Goal: Task Accomplishment & Management: Manage account settings

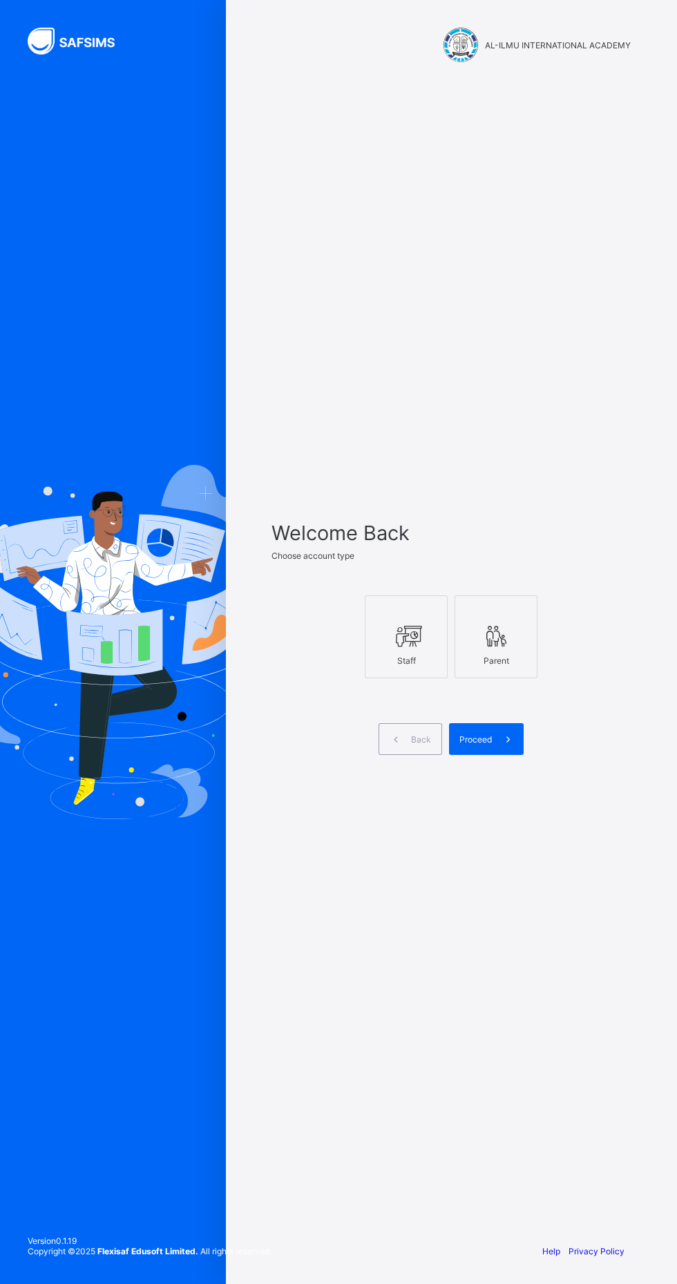
click at [421, 744] on span "Back" at bounding box center [421, 739] width 20 height 10
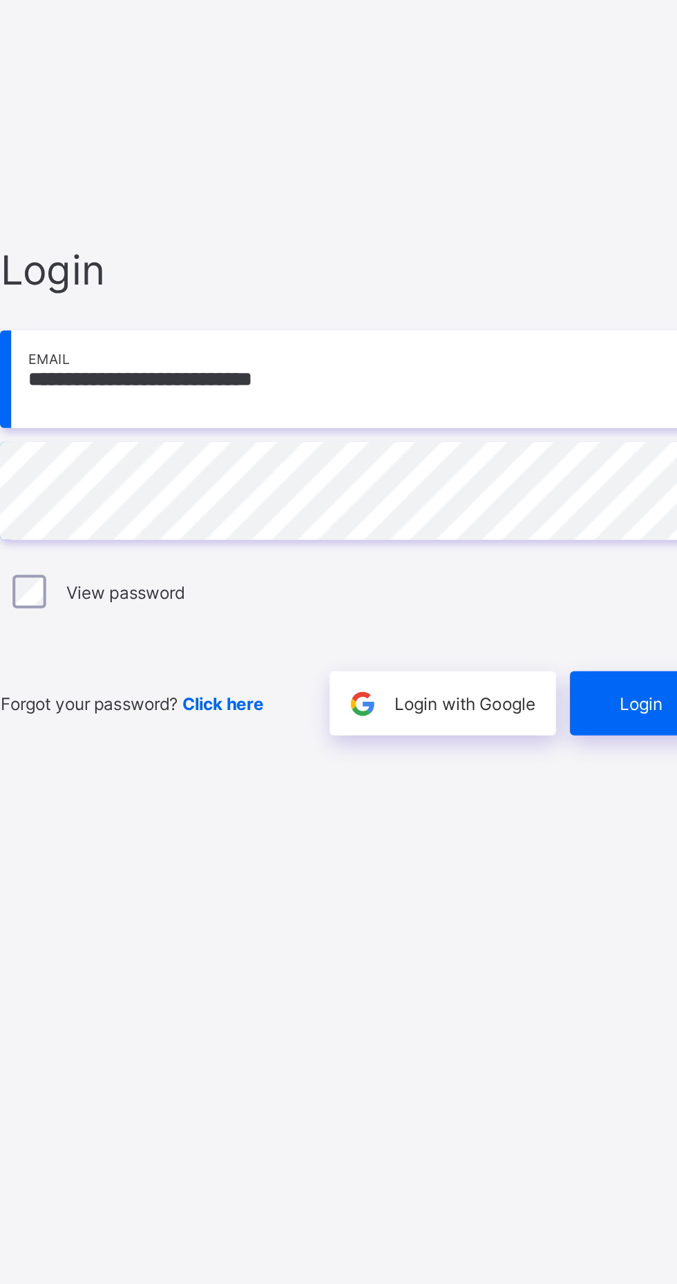
click at [579, 776] on div "Login" at bounding box center [591, 760] width 77 height 32
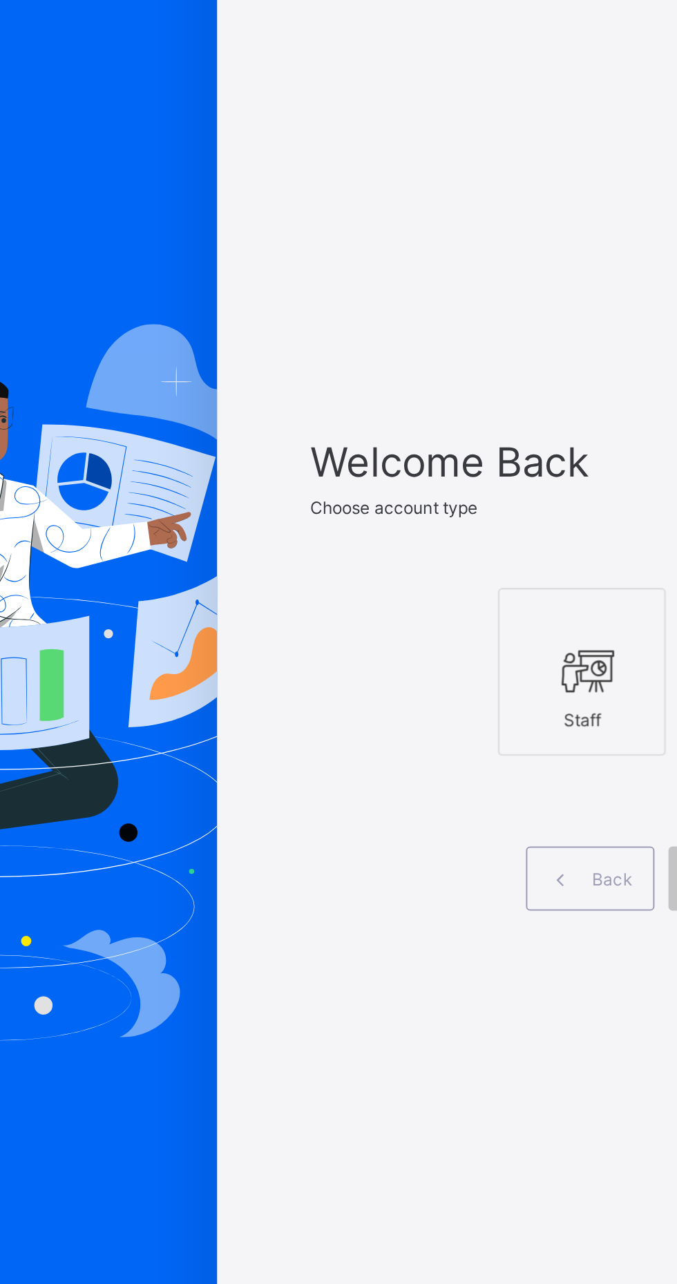
click at [452, 497] on div "Welcome Back Choose account type Staff Parent Back Proceed" at bounding box center [451, 655] width 387 height 1154
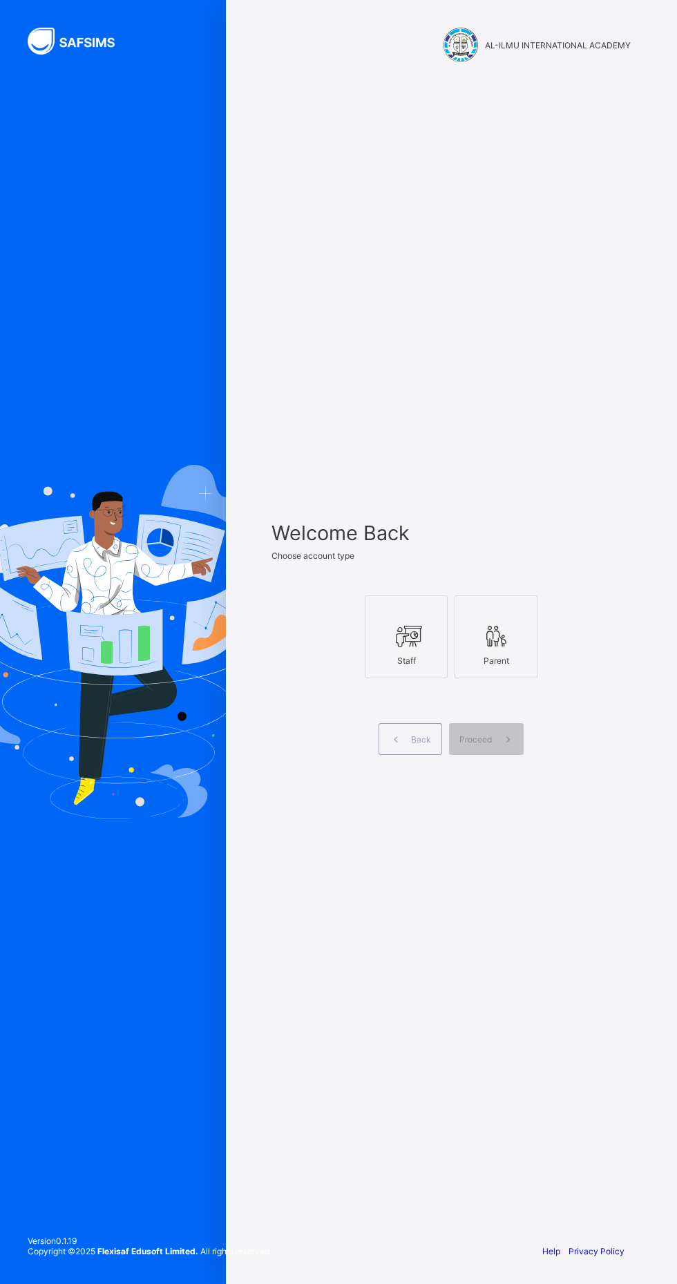
click at [496, 755] on span at bounding box center [508, 739] width 32 height 32
click at [401, 648] on icon at bounding box center [406, 636] width 29 height 25
click at [513, 746] on icon at bounding box center [508, 739] width 15 height 13
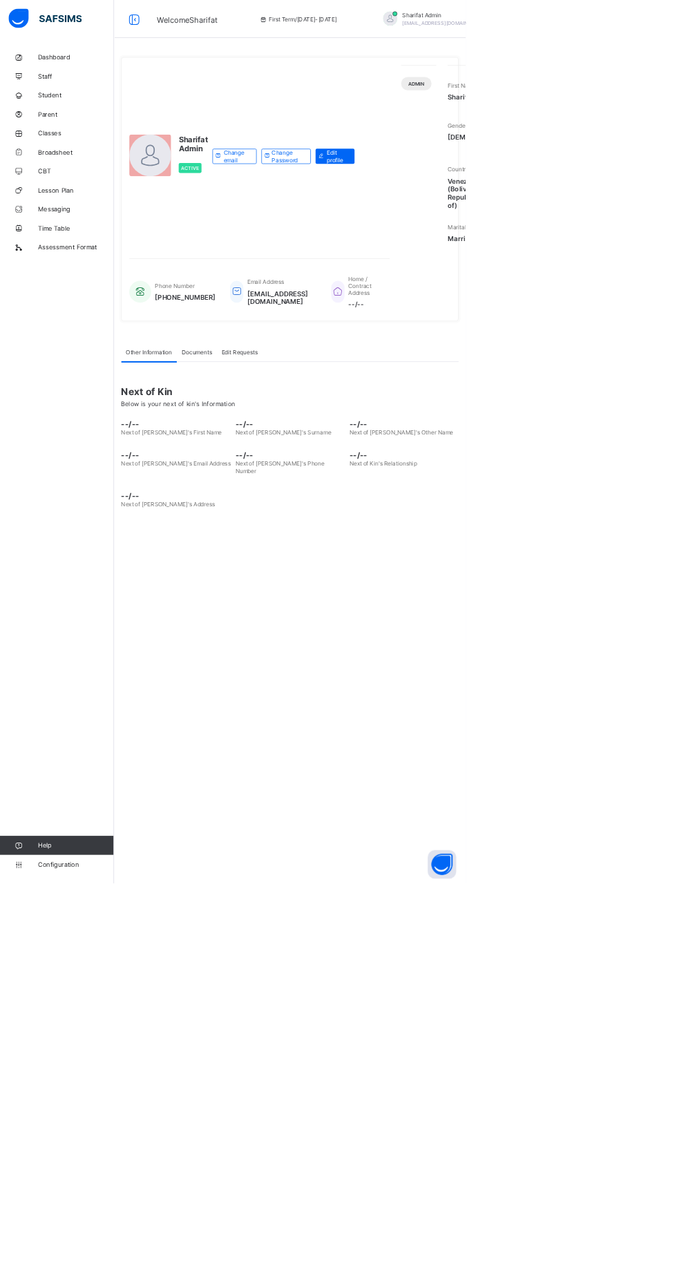
click at [504, 238] on span "Edit profile" at bounding box center [490, 227] width 30 height 21
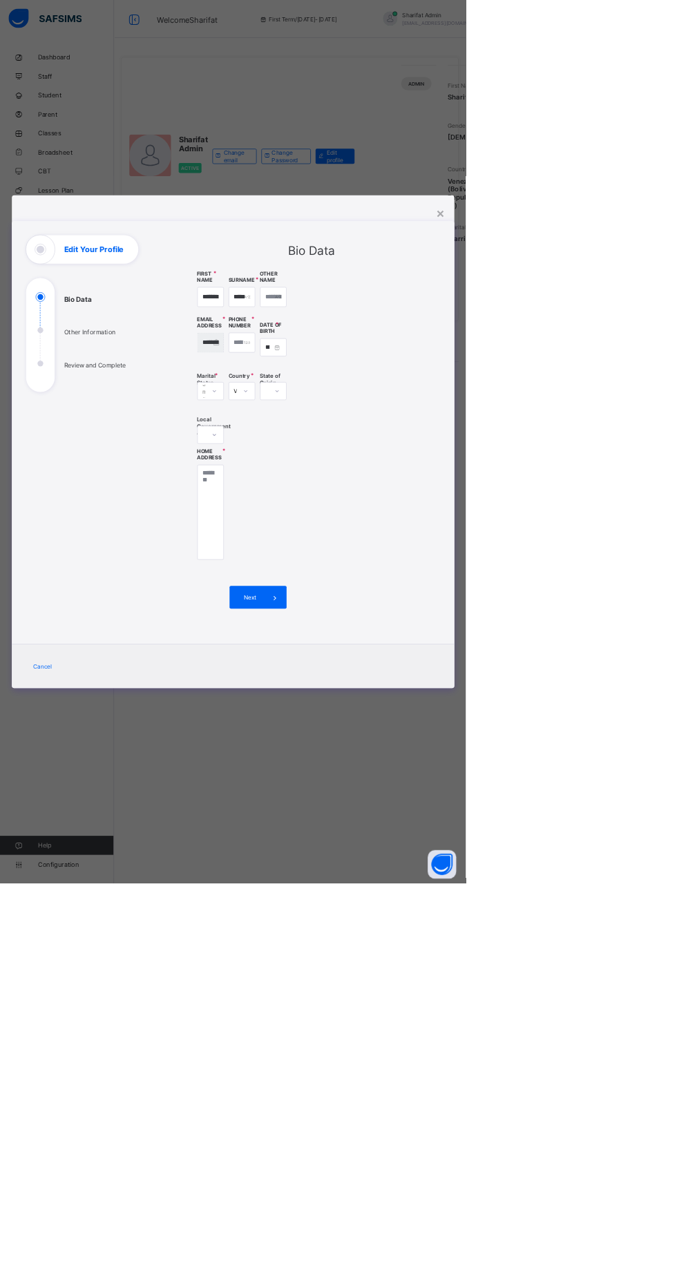
click at [676, 787] on div "**********" at bounding box center [338, 642] width 677 height 1284
click at [555, 1283] on div "**********" at bounding box center [338, 642] width 677 height 1284
click at [76, 974] on span "Cancel" at bounding box center [62, 968] width 28 height 10
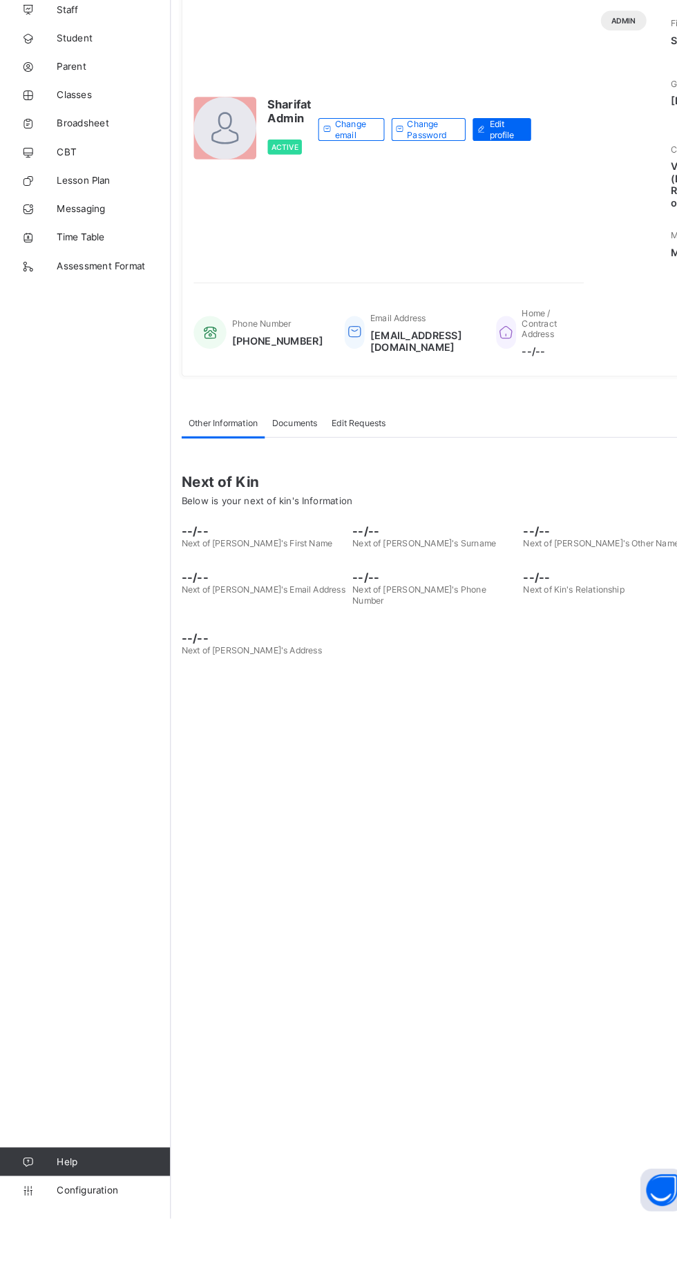
click at [114, 1262] on span "Configuration" at bounding box center [110, 1256] width 110 height 11
